Goal: Task Accomplishment & Management: Use online tool/utility

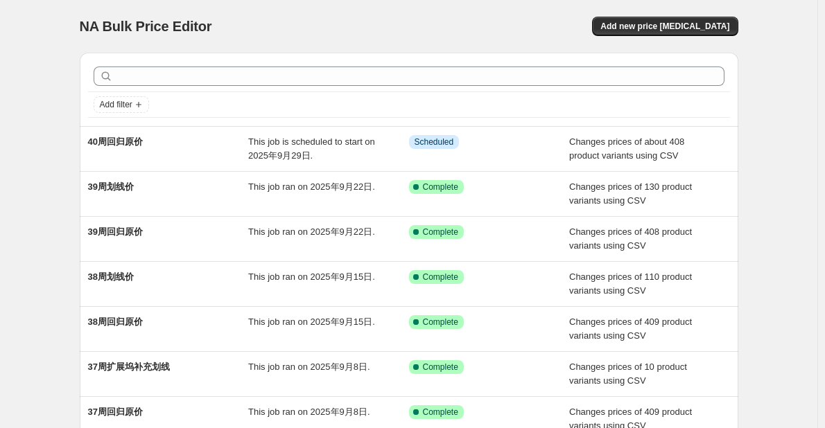
click at [61, 78] on div "NA Bulk Price Editor. This page is ready NA Bulk Price Editor Add new price cha…" at bounding box center [408, 357] width 817 height 714
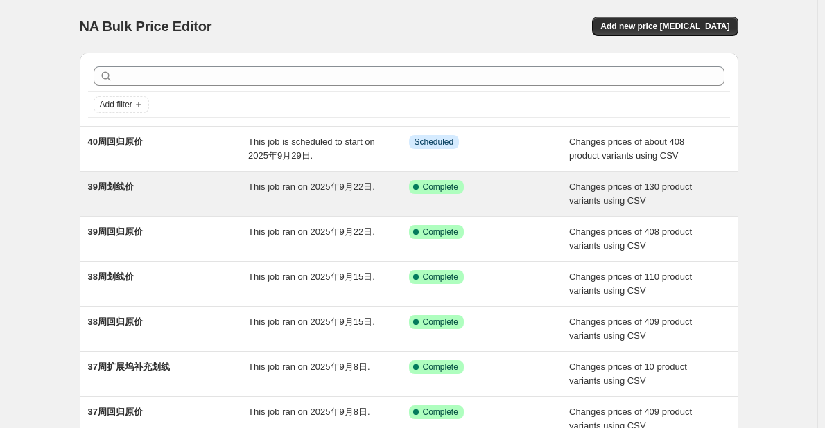
click at [350, 193] on div "This job ran on 2025年9月22日." at bounding box center [328, 194] width 161 height 28
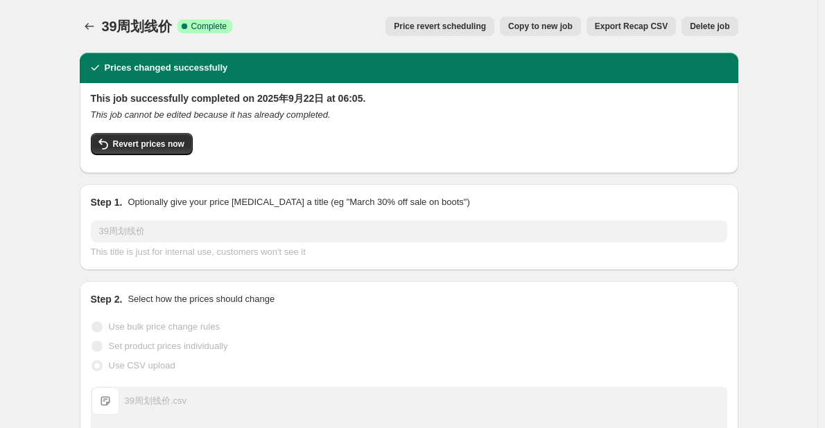
click at [581, 27] on button "Copy to new job" at bounding box center [540, 26] width 81 height 19
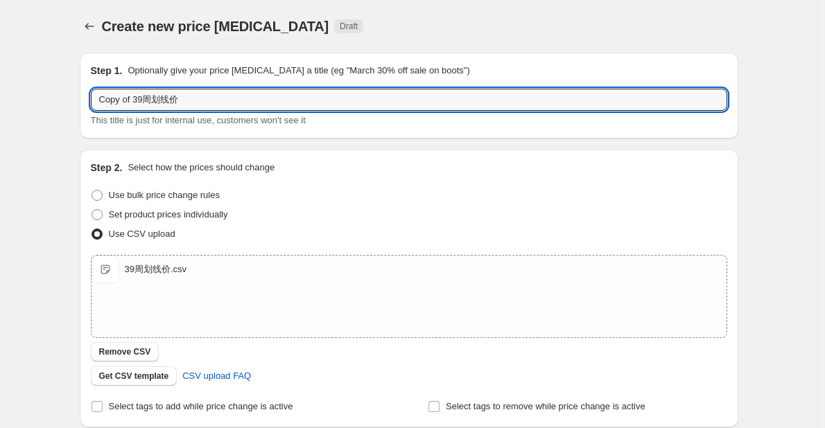
drag, startPoint x: 146, startPoint y: 100, endPoint x: 87, endPoint y: 100, distance: 59.6
click at [87, 100] on div "Step 1. Optionally give your price change job a title (eg "March 30% off sale o…" at bounding box center [409, 96] width 658 height 86
type input "40周划线价"
click at [76, 127] on div "Step 1. Optionally give your price change job a title (eg "March 30% off sale o…" at bounding box center [403, 300] width 669 height 516
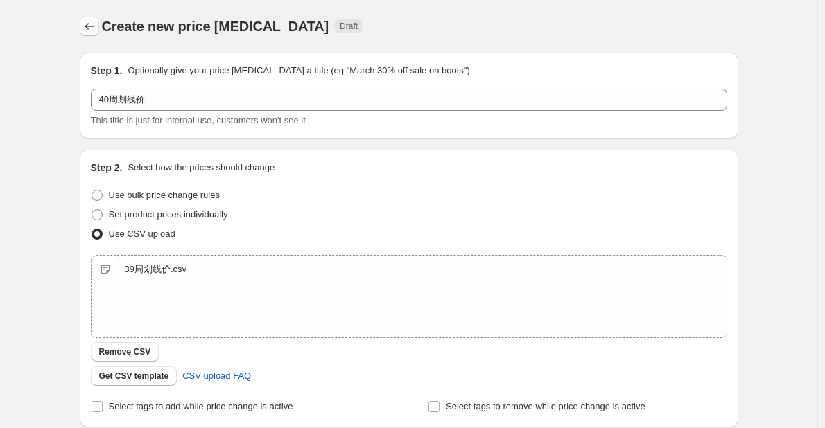
click at [91, 21] on icon "Price change jobs" at bounding box center [89, 26] width 14 height 14
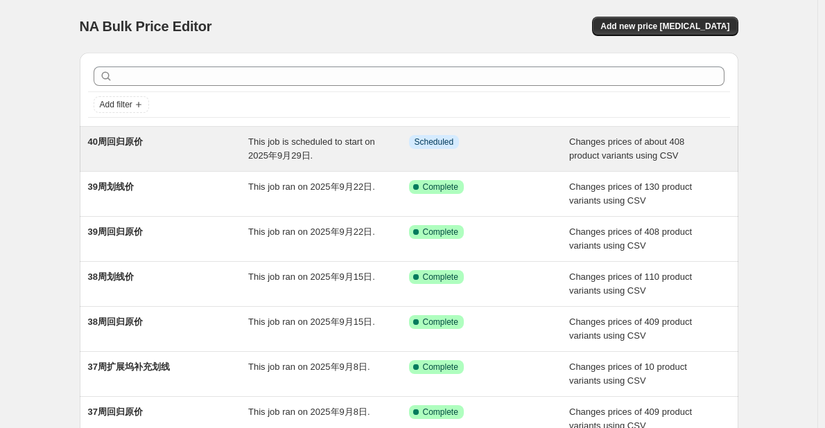
click at [421, 155] on div "Info Scheduled" at bounding box center [489, 149] width 161 height 28
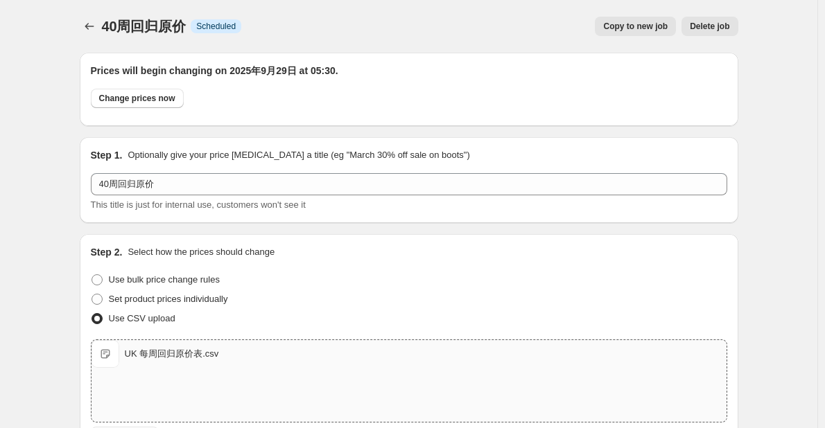
scroll to position [139, 0]
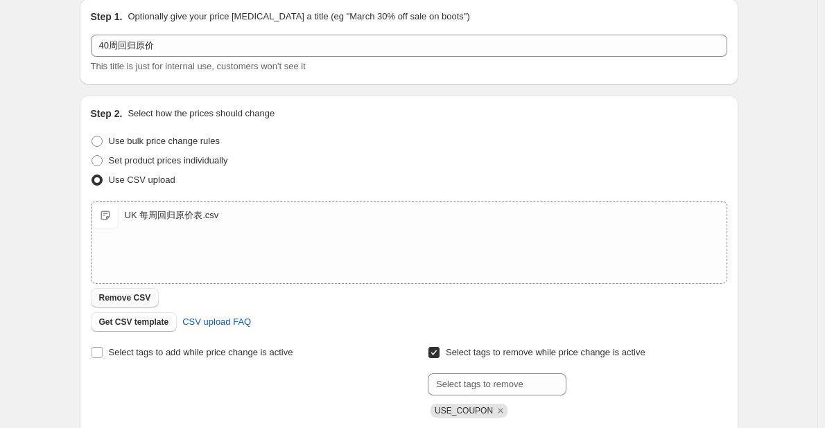
click at [146, 302] on span "Remove CSV" at bounding box center [125, 297] width 52 height 11
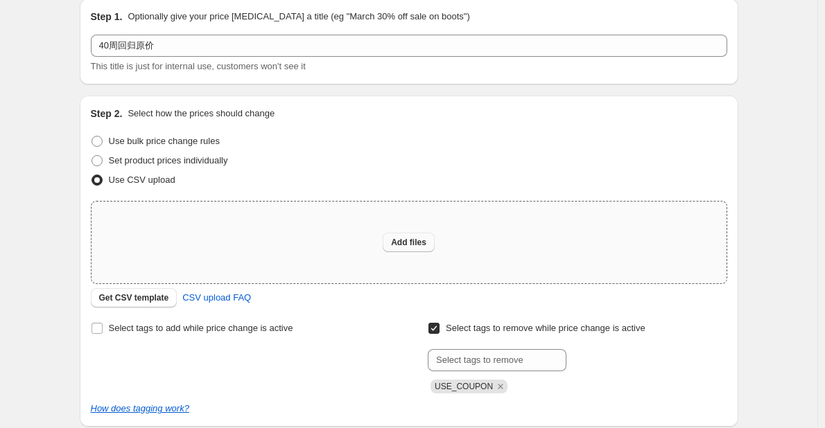
click at [398, 239] on span "Add files" at bounding box center [408, 242] width 35 height 11
type input "C:\fakepath\UK 每周回归原价表.csv"
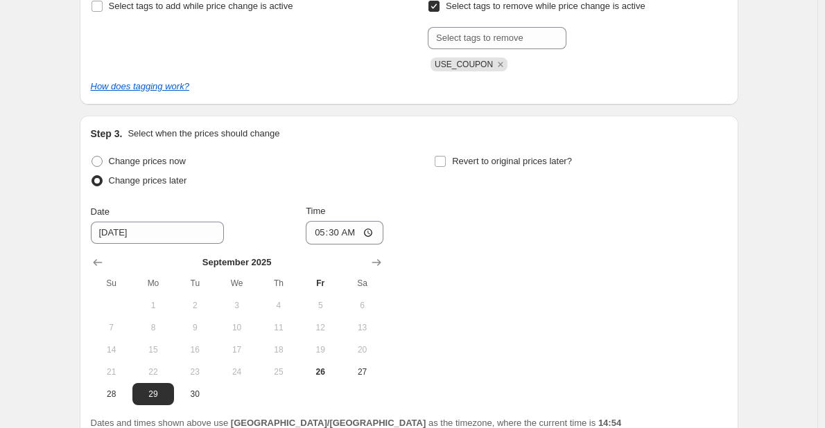
scroll to position [613, 0]
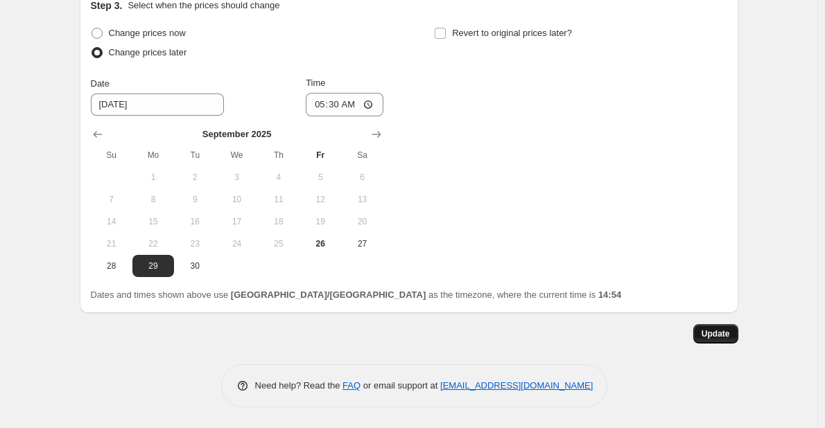
click at [723, 341] on button "Update" at bounding box center [715, 333] width 45 height 19
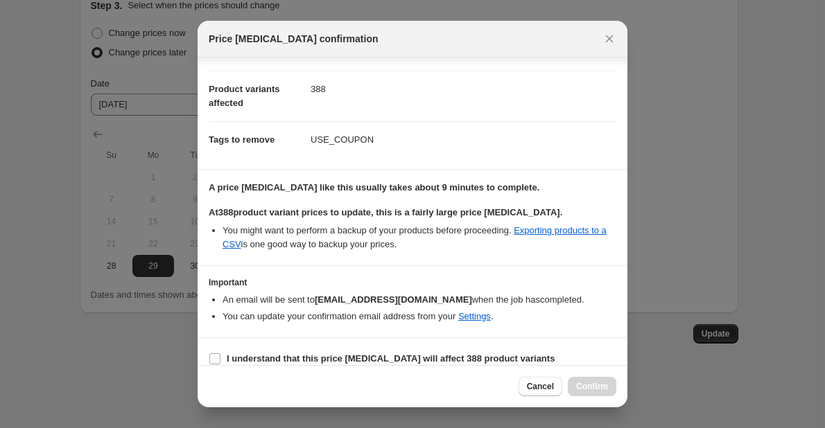
scroll to position [62, 0]
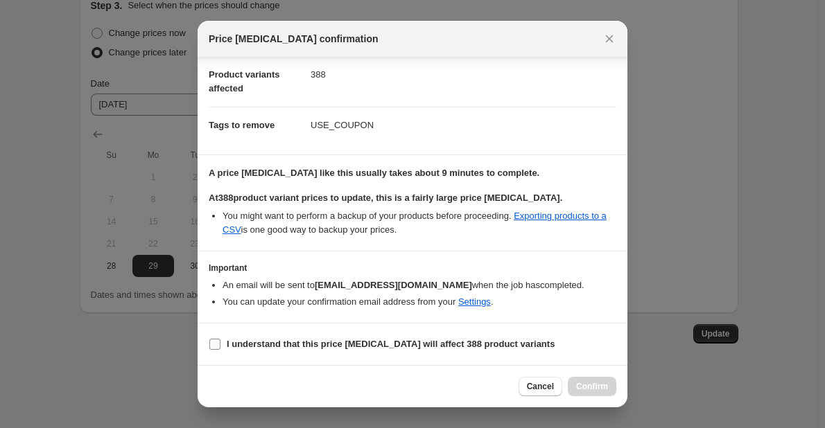
click at [254, 341] on b "I understand that this price change job will affect 388 product variants" at bounding box center [391, 344] width 328 height 10
click at [220, 341] on input "I understand that this price change job will affect 388 product variants" at bounding box center [214, 344] width 11 height 11
checkbox input "true"
click at [581, 389] on span "Confirm" at bounding box center [592, 386] width 32 height 11
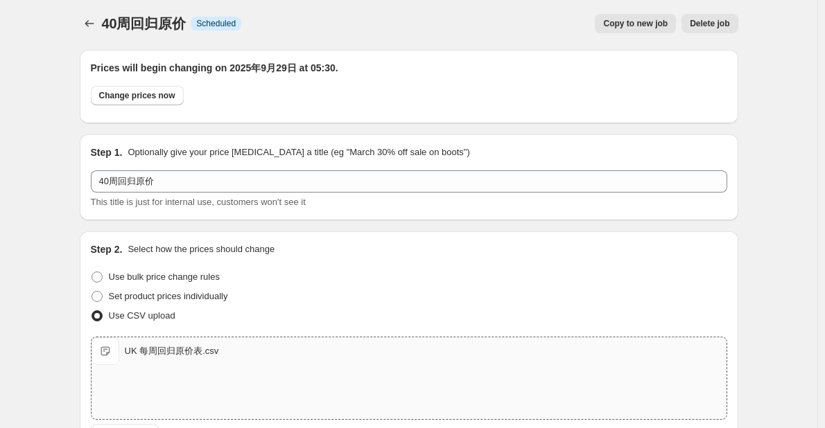
scroll to position [0, 0]
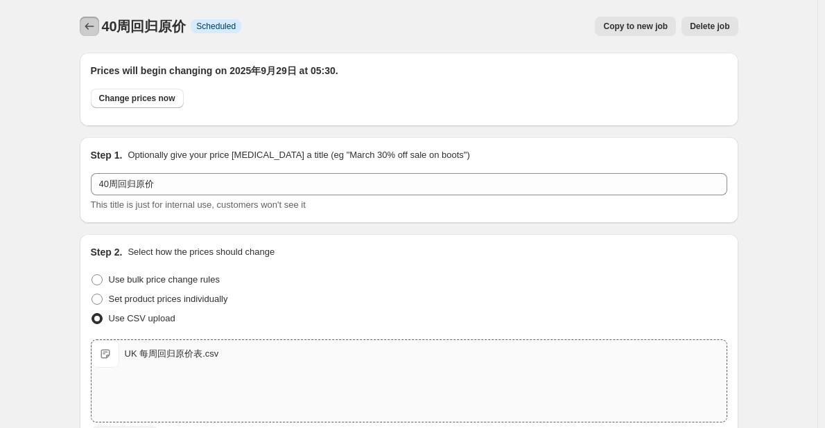
click at [94, 24] on icon "Price change jobs" at bounding box center [89, 26] width 14 height 14
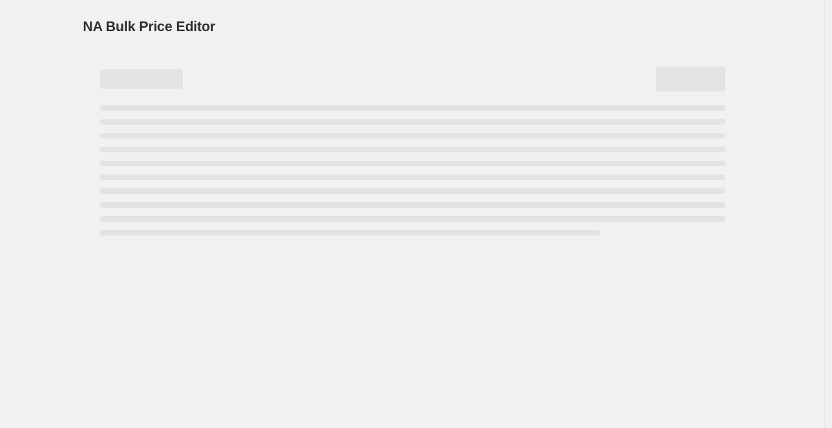
click at [370, 9] on div "NA Bulk Price Editor. This page is ready NA Bulk Price Editor" at bounding box center [412, 26] width 658 height 53
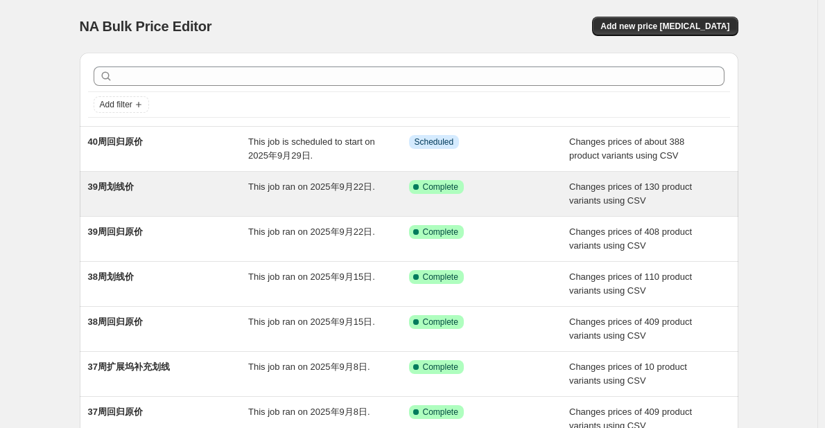
click at [308, 192] on span "This job ran on 2025年9月22日." at bounding box center [311, 187] width 127 height 10
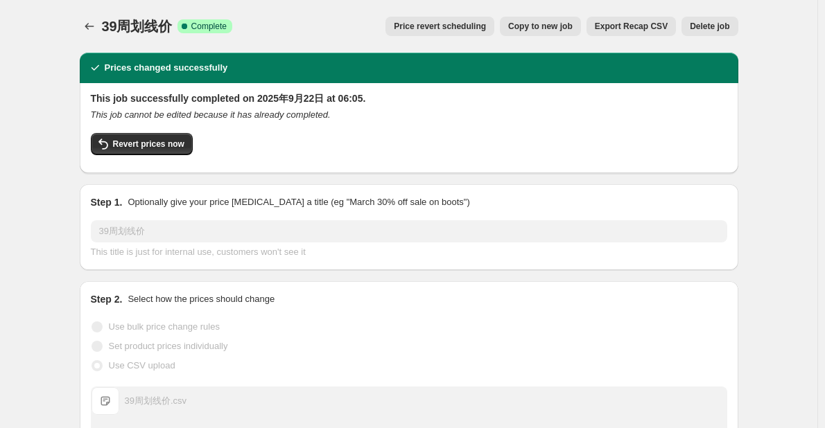
click at [524, 25] on span "Copy to new job" at bounding box center [540, 26] width 64 height 11
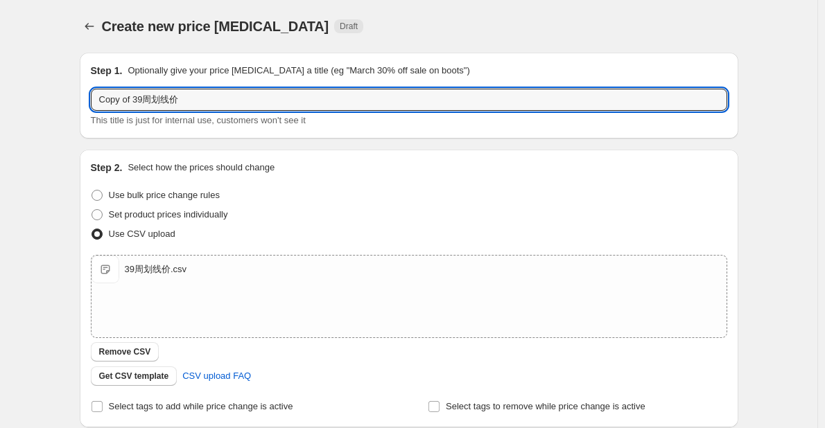
drag, startPoint x: 146, startPoint y: 97, endPoint x: 70, endPoint y: 98, distance: 75.5
click at [70, 98] on div "Create new price change job. This page is ready Create new price change job Dra…" at bounding box center [409, 321] width 692 height 642
type input "40周划线价"
click at [70, 98] on div "Create new price change job. This page is ready Create new price change job Dra…" at bounding box center [409, 321] width 692 height 642
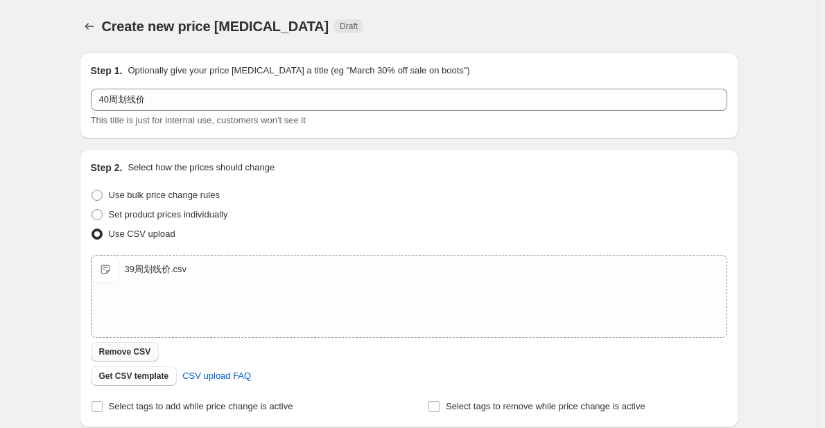
click at [155, 355] on button "Remove CSV" at bounding box center [125, 351] width 69 height 19
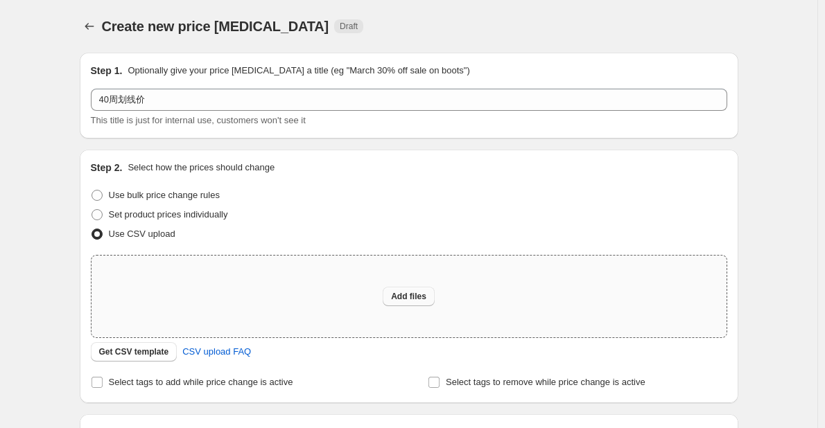
click at [414, 302] on button "Add files" at bounding box center [408, 296] width 52 height 19
type input "C:\fakepath\UK-40周划线价.csv"
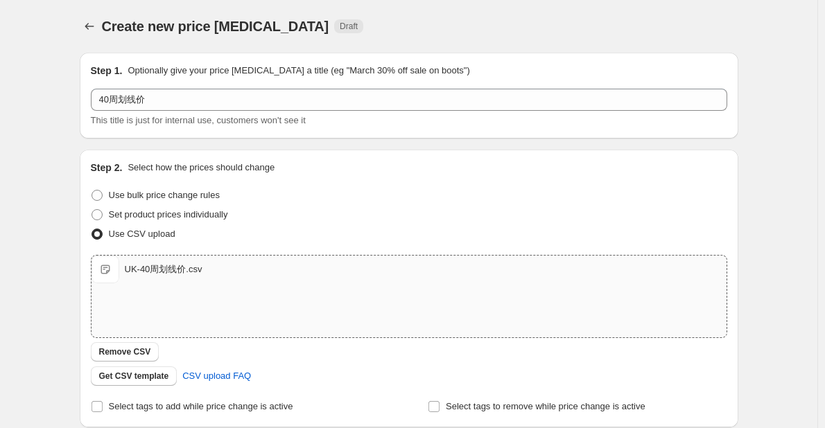
click at [82, 322] on div "Step 1. Optionally give your price change job a title (eg "March 30% off sale o…" at bounding box center [403, 300] width 669 height 516
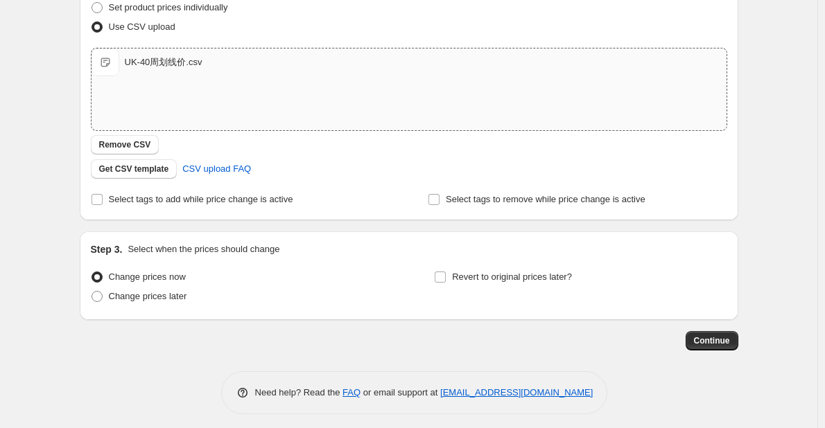
scroll to position [208, 0]
click at [465, 202] on span "Select tags to remove while price change is active" at bounding box center [546, 198] width 200 height 10
click at [439, 202] on input "Select tags to remove while price change is active" at bounding box center [433, 198] width 11 height 11
checkbox input "true"
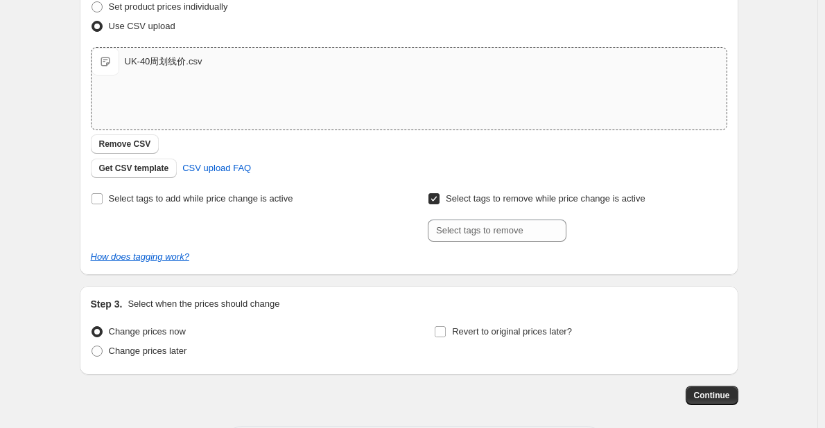
drag, startPoint x: 73, startPoint y: 256, endPoint x: 89, endPoint y: 255, distance: 16.0
click at [76, 258] on div "Step 1. Optionally give your price change job a title (eg "March 30% off sale o…" at bounding box center [403, 120] width 669 height 572
click at [485, 233] on input "text" at bounding box center [497, 231] width 139 height 22
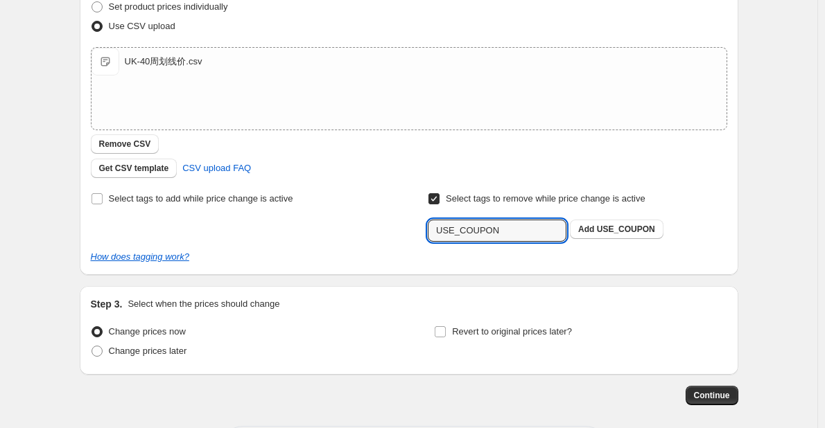
type input "USE_COUPON"
click at [581, 232] on b "Add" at bounding box center [586, 230] width 16 height 10
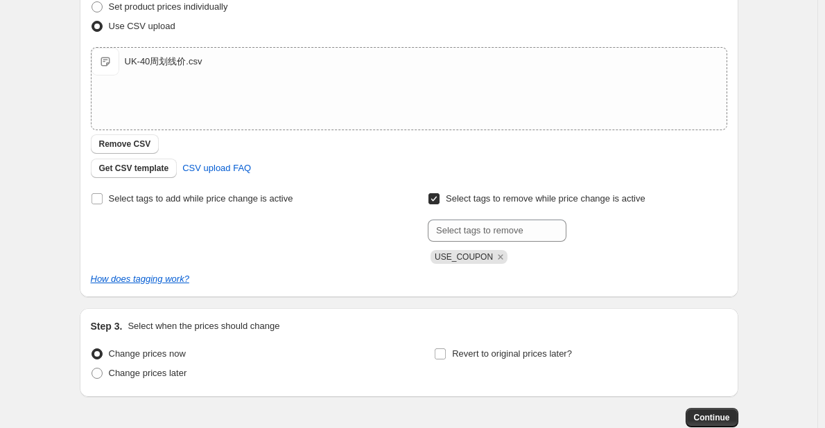
click at [66, 146] on div "Create new price change job. This page is ready Create new price change job Dra…" at bounding box center [408, 152] width 817 height 720
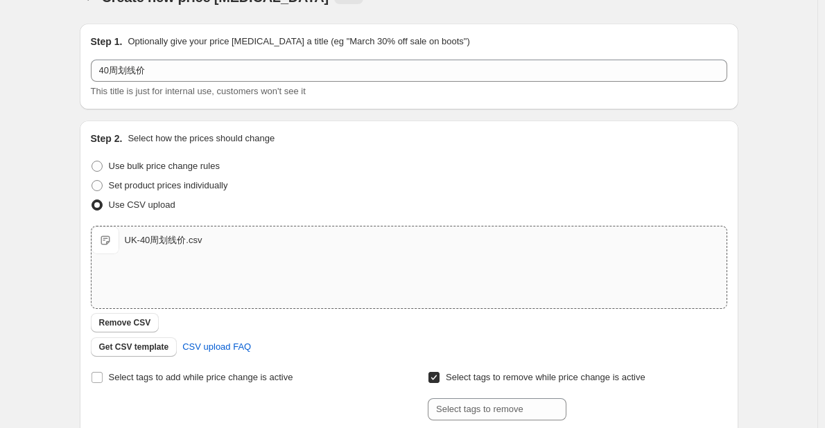
scroll to position [0, 0]
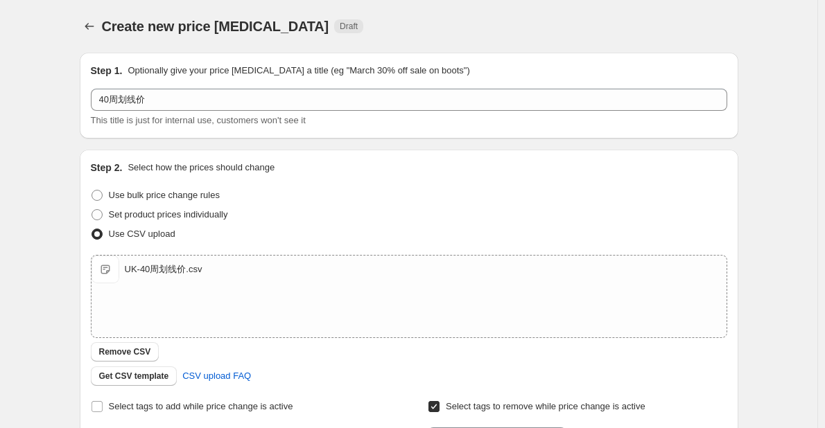
click at [322, 190] on div "Use bulk price change rules" at bounding box center [409, 195] width 636 height 19
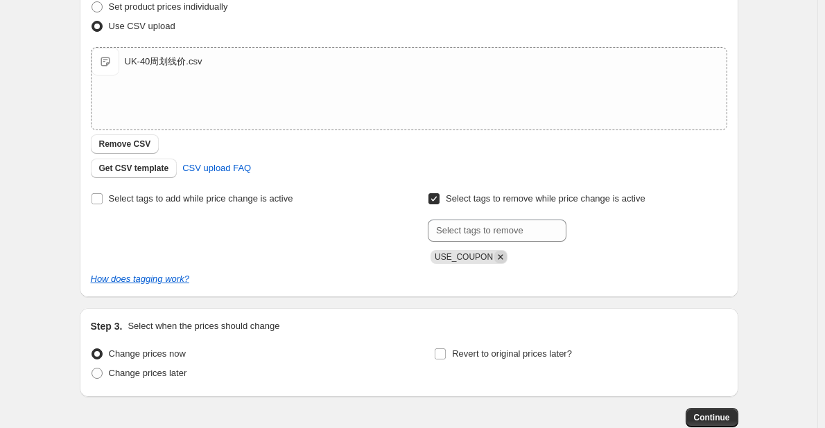
click at [498, 254] on icon "Remove USE_COUPON" at bounding box center [500, 257] width 12 height 12
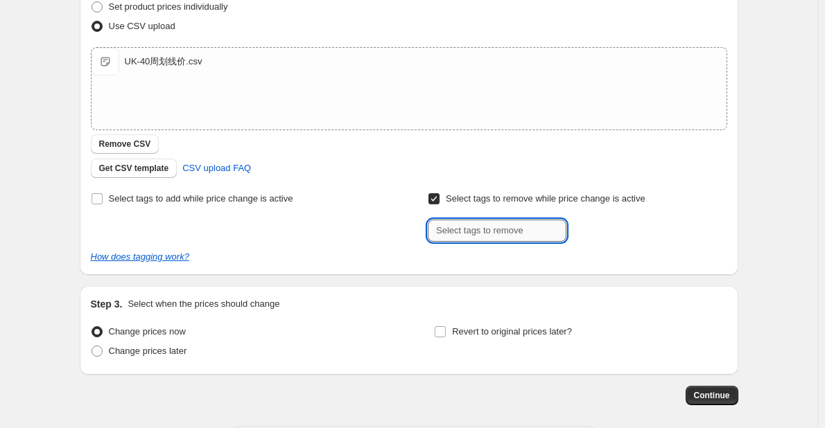
click at [504, 231] on input "text" at bounding box center [497, 231] width 139 height 22
paste input "USE_COUPON"
type input "USE_COUPON"
click at [594, 232] on b "Add" at bounding box center [586, 230] width 16 height 10
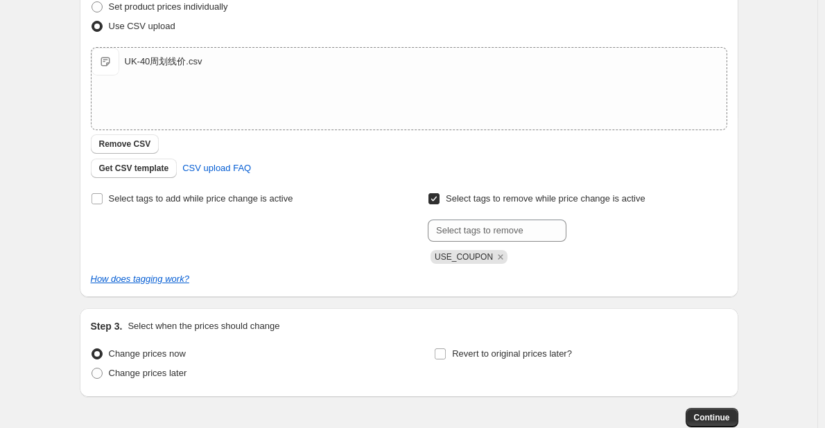
click at [353, 276] on div "How does tagging work?" at bounding box center [409, 279] width 636 height 14
click at [180, 375] on span "Change prices later" at bounding box center [148, 373] width 78 height 10
click at [92, 369] on input "Change prices later" at bounding box center [91, 368] width 1 height 1
radio input "true"
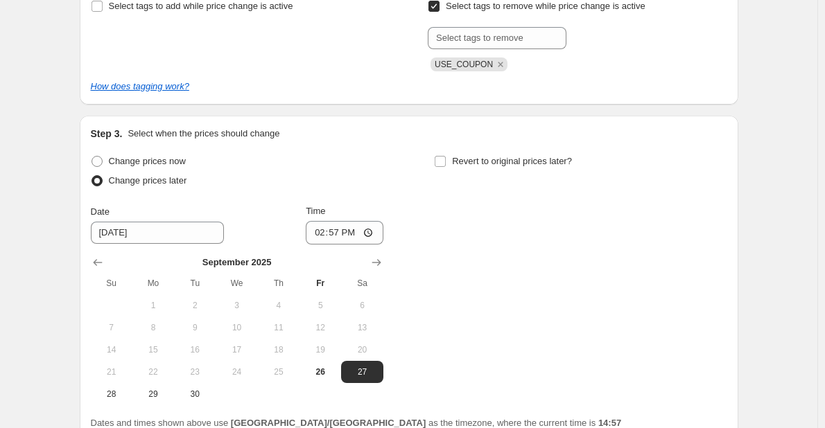
scroll to position [416, 0]
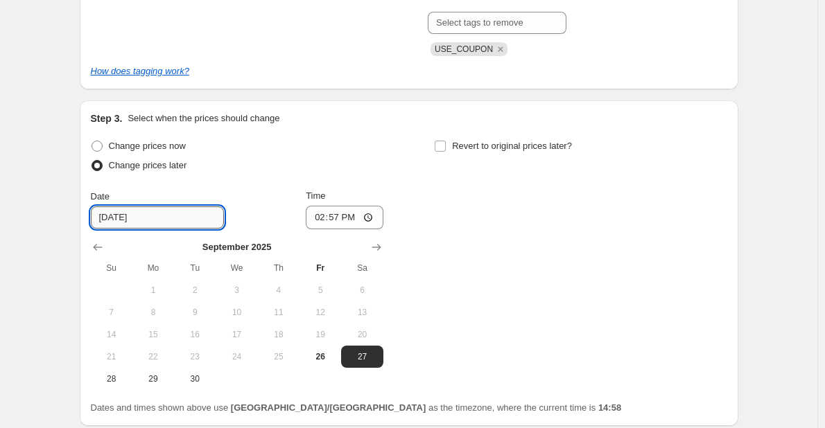
click at [166, 222] on input "9/27/2025" at bounding box center [157, 217] width 133 height 22
click at [148, 379] on span "29" at bounding box center [153, 378] width 30 height 11
type input "9/29/2025"
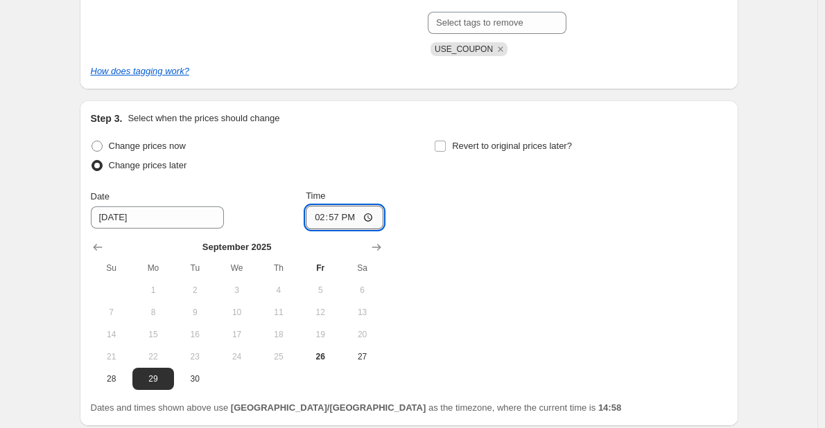
click at [341, 214] on input "14:57" at bounding box center [345, 218] width 78 height 24
type input "06:05"
click at [493, 257] on div "Change prices now Change prices later Date 9/29/2025 Time 06:05 September 2025 …" at bounding box center [409, 264] width 636 height 254
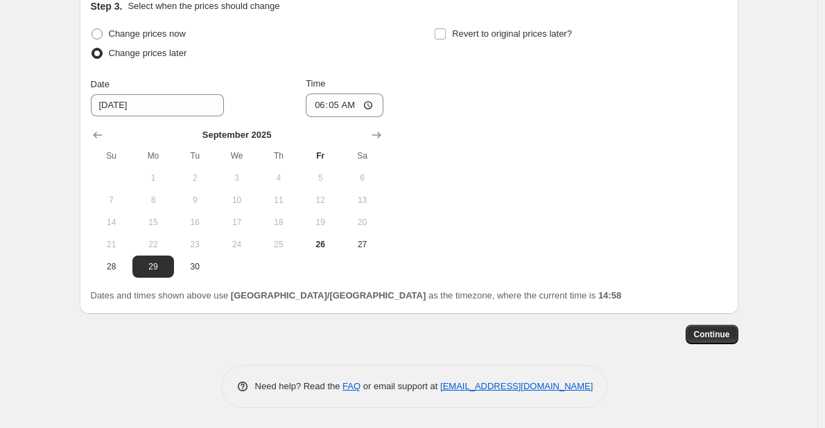
scroll to position [529, 0]
click at [703, 331] on span "Continue" at bounding box center [712, 333] width 36 height 11
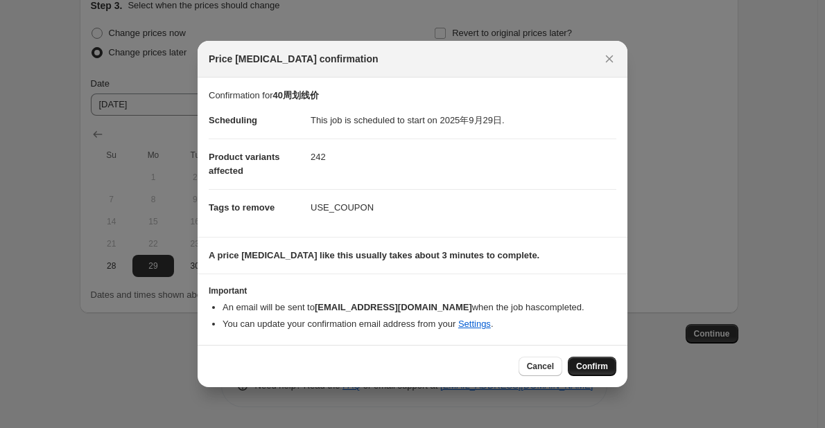
click at [603, 368] on span "Confirm" at bounding box center [592, 366] width 32 height 11
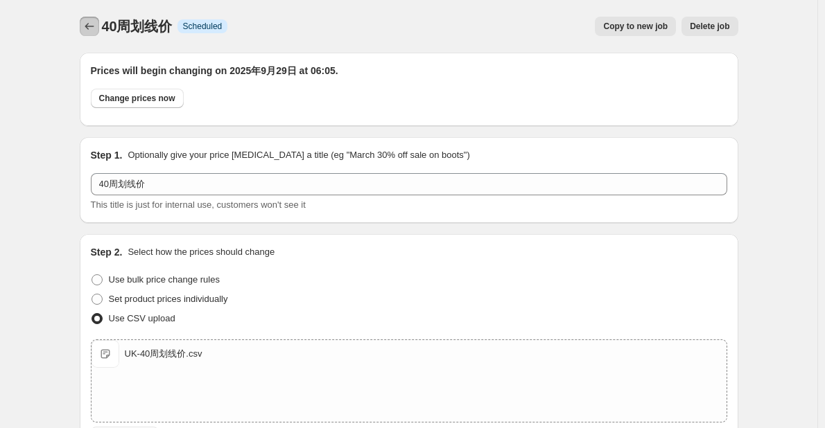
click at [91, 26] on icon "Price change jobs" at bounding box center [89, 26] width 14 height 14
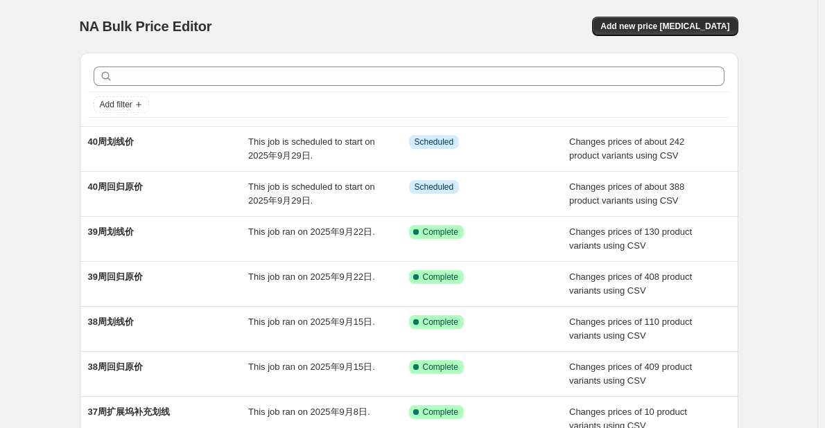
click at [276, 8] on div "NA Bulk Price Editor. This page is ready NA Bulk Price Editor Add new price cha…" at bounding box center [409, 26] width 658 height 53
click at [61, 198] on div "NA Bulk Price Editor. This page is ready NA Bulk Price Editor Add new price cha…" at bounding box center [408, 357] width 817 height 714
click at [788, 182] on div "NA Bulk Price Editor. This page is ready NA Bulk Price Editor Add new price cha…" at bounding box center [408, 357] width 817 height 714
click at [57, 297] on div "NA Bulk Price Editor. This page is ready NA Bulk Price Editor Add new price cha…" at bounding box center [408, 357] width 817 height 714
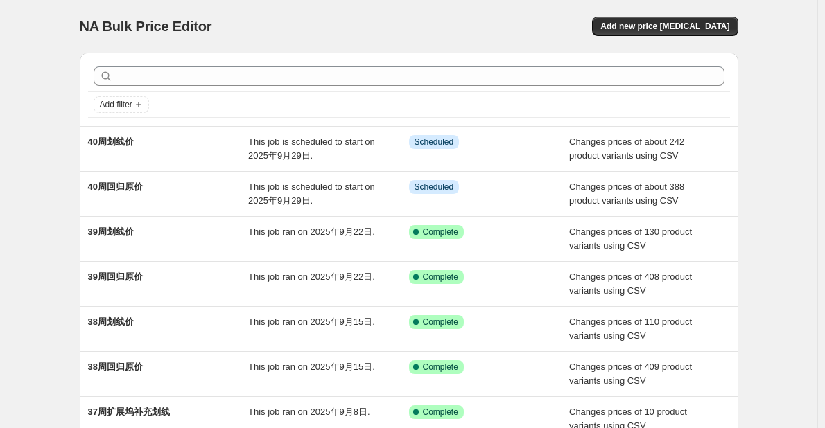
click at [800, 127] on div "NA Bulk Price Editor. This page is ready NA Bulk Price Editor Add new price cha…" at bounding box center [408, 357] width 817 height 714
click at [40, 177] on div "NA Bulk Price Editor. This page is ready NA Bulk Price Editor Add new price cha…" at bounding box center [408, 357] width 817 height 714
click at [46, 182] on div "NA Bulk Price Editor. This page is ready NA Bulk Price Editor Add new price cha…" at bounding box center [408, 357] width 817 height 714
click at [795, 10] on div "NA Bulk Price Editor. This page is ready NA Bulk Price Editor Add new price cha…" at bounding box center [408, 357] width 817 height 714
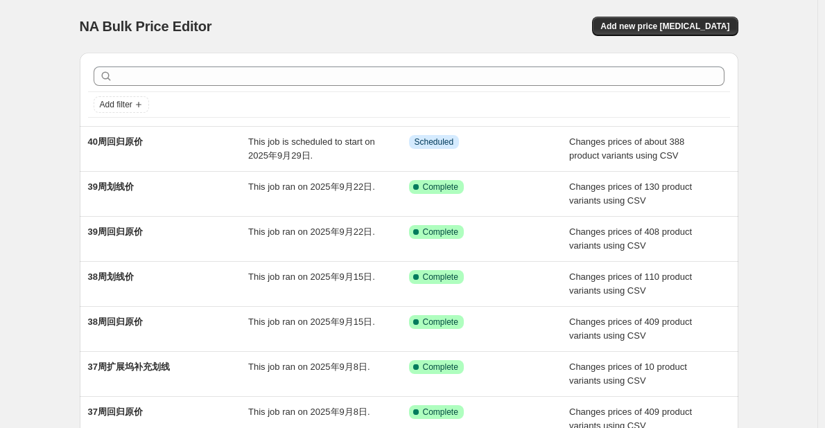
click at [34, 132] on div "NA Bulk Price Editor. This page is ready NA Bulk Price Editor Add new price [ME…" at bounding box center [408, 357] width 817 height 714
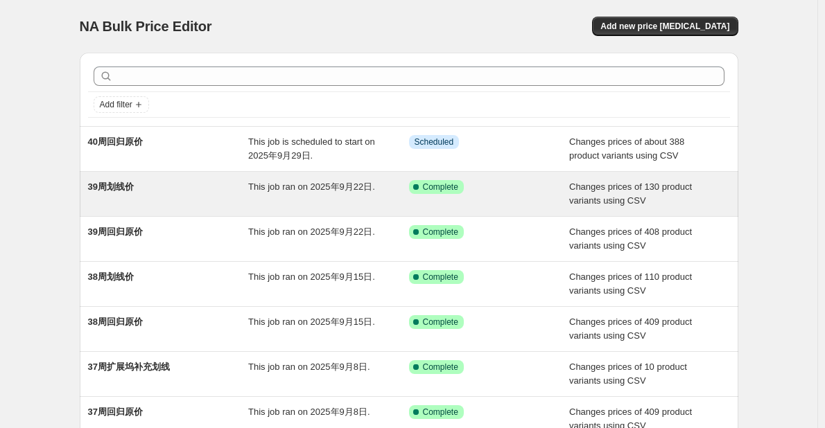
click at [179, 192] on div "39周划线价" at bounding box center [168, 194] width 161 height 28
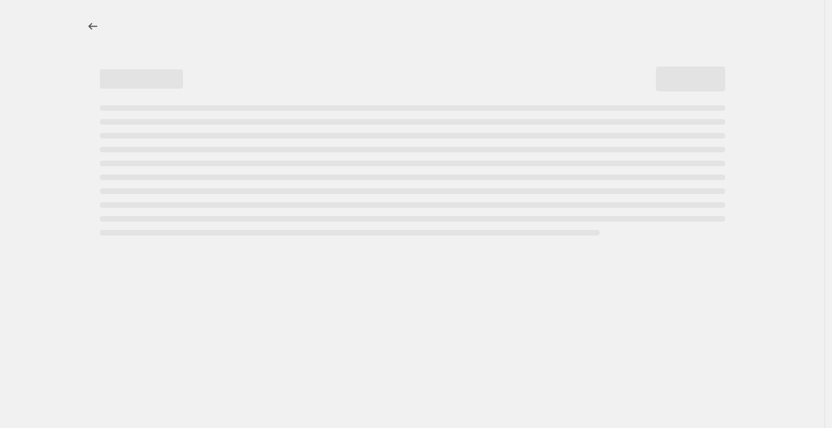
click at [72, 213] on div at bounding box center [413, 120] width 692 height 241
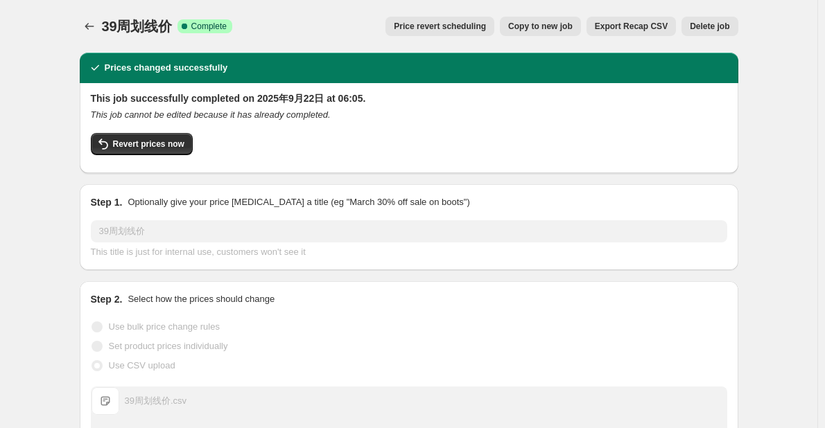
click at [92, 24] on icon "Price change jobs" at bounding box center [89, 26] width 14 height 14
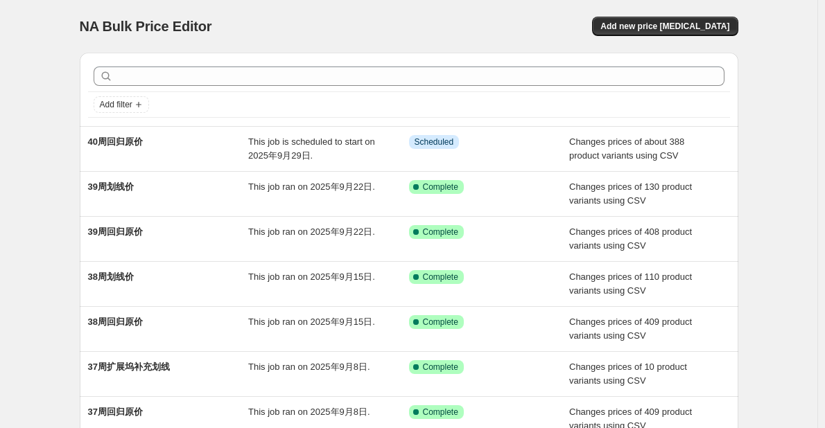
click at [211, 275] on div "38周划线价" at bounding box center [168, 284] width 161 height 28
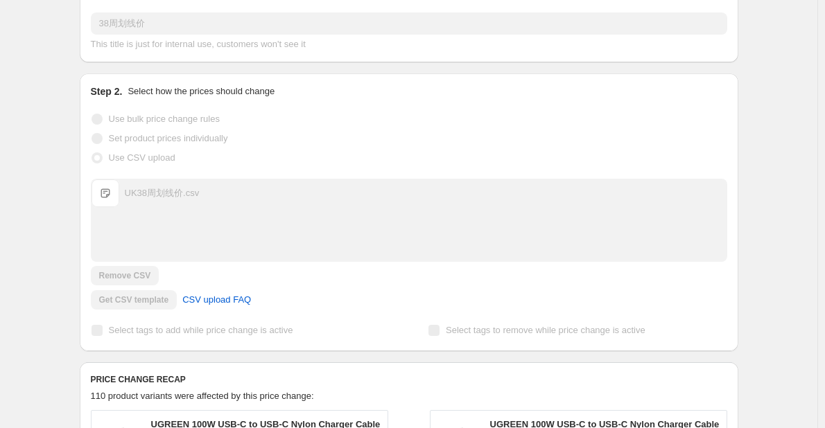
scroll to position [346, 0]
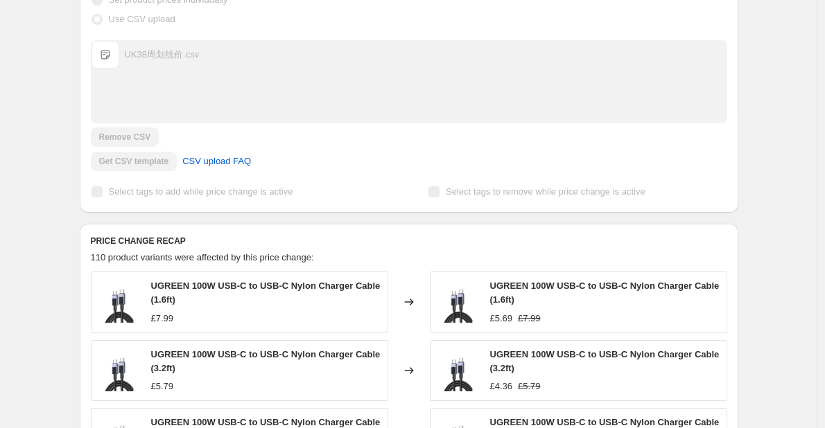
click at [163, 193] on span "Select tags to add while price change is active" at bounding box center [201, 191] width 184 height 10
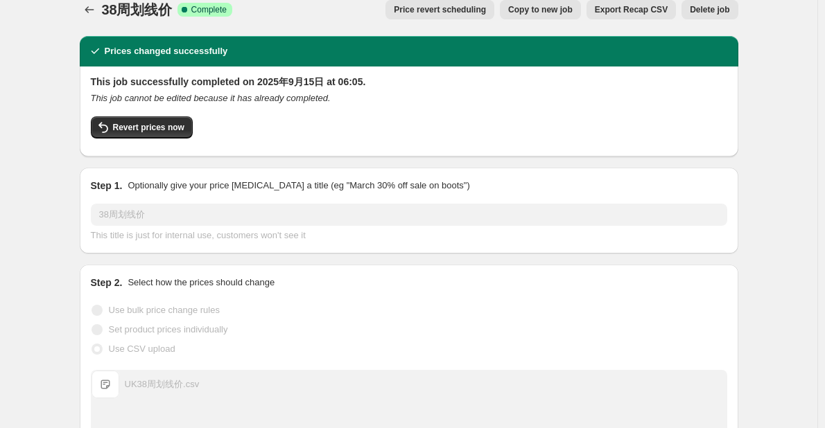
scroll to position [0, 0]
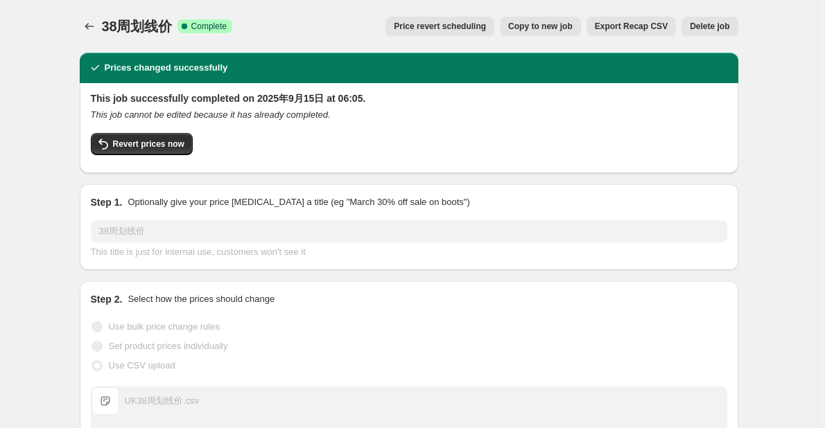
click at [557, 28] on span "Copy to new job" at bounding box center [540, 26] width 64 height 11
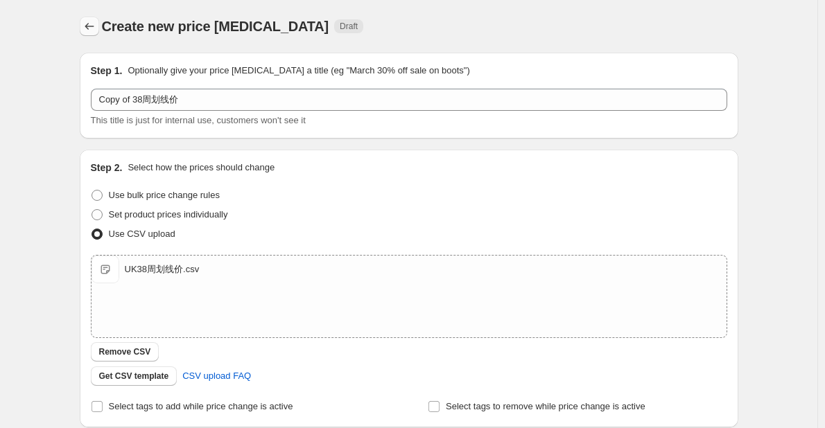
click at [89, 28] on icon "Price change jobs" at bounding box center [89, 26] width 9 height 7
